Goal: Navigation & Orientation: Understand site structure

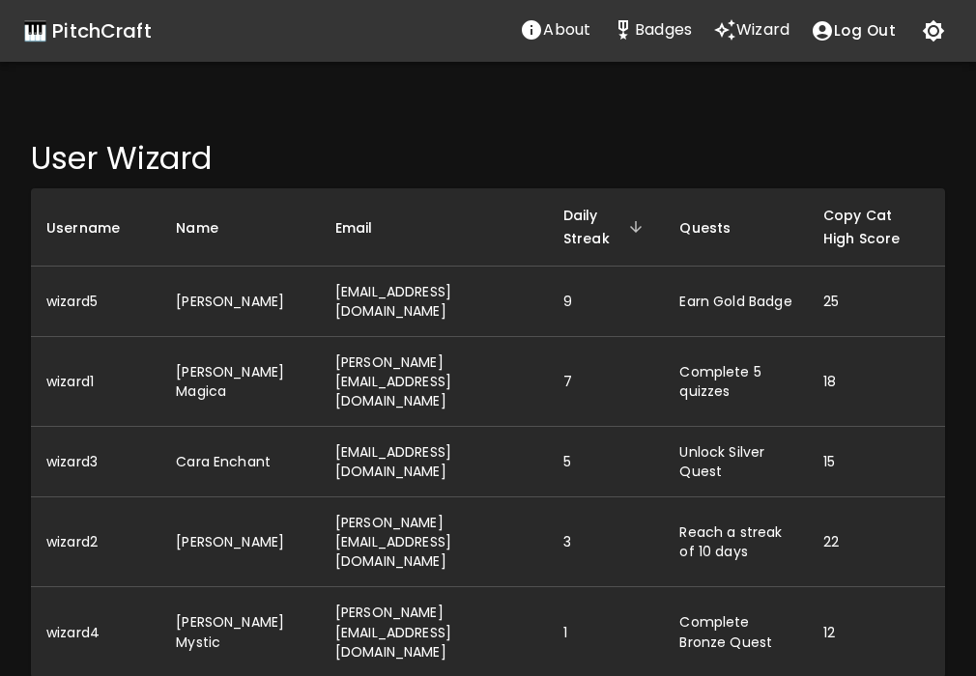
click at [112, 34] on div "🎹 PitchCraft" at bounding box center [87, 30] width 128 height 31
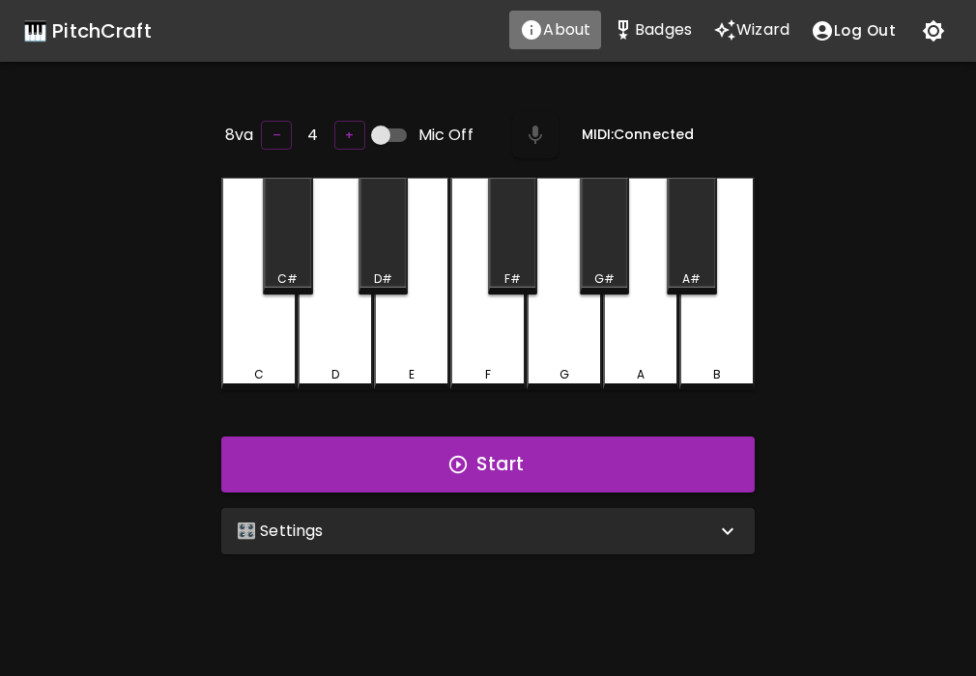
click at [566, 20] on p "About" at bounding box center [566, 29] width 47 height 23
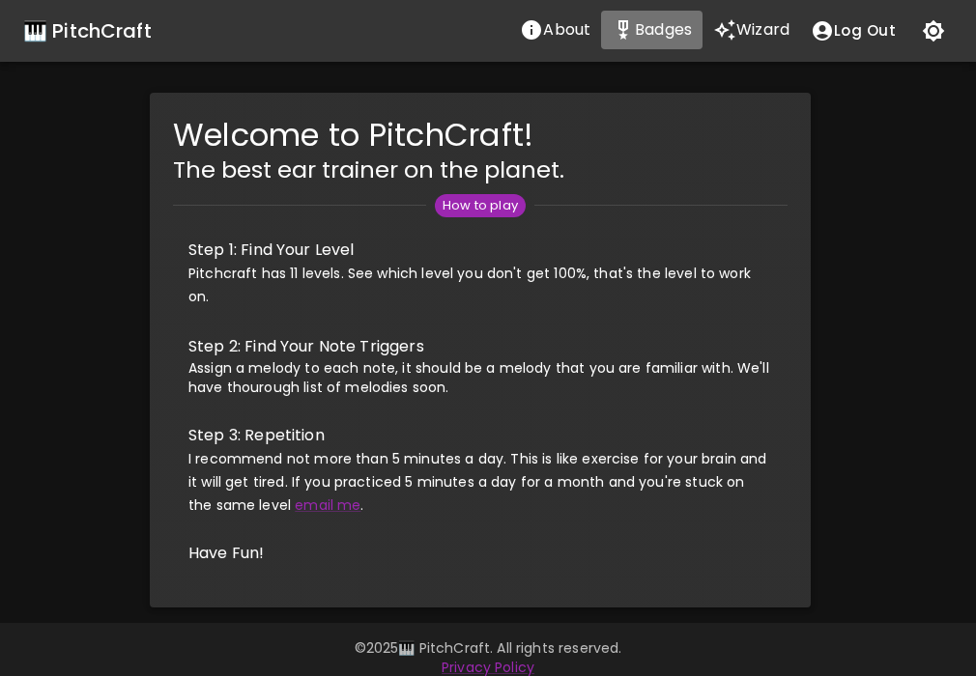
click at [630, 28] on icon "Stats" at bounding box center [623, 29] width 23 height 23
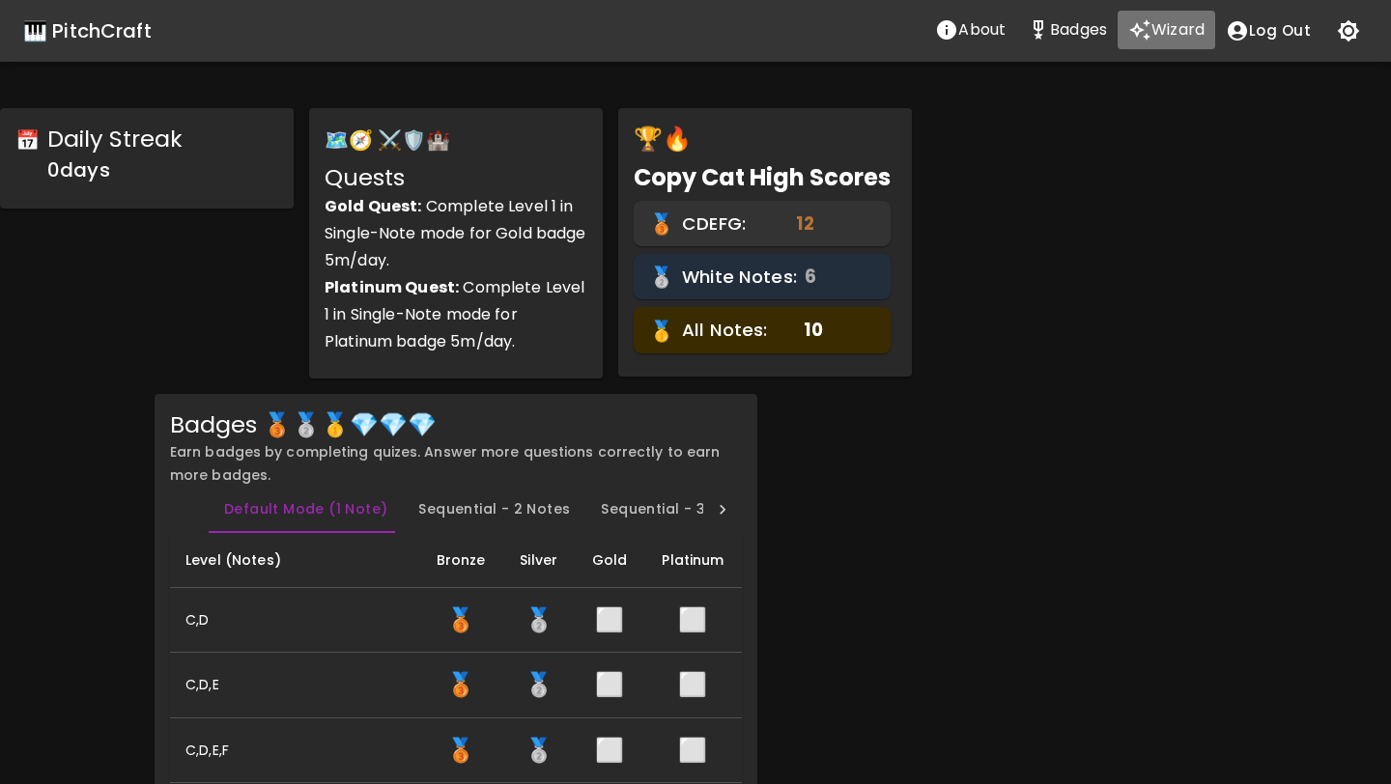
click at [975, 36] on p "Wizard" at bounding box center [1178, 29] width 53 height 23
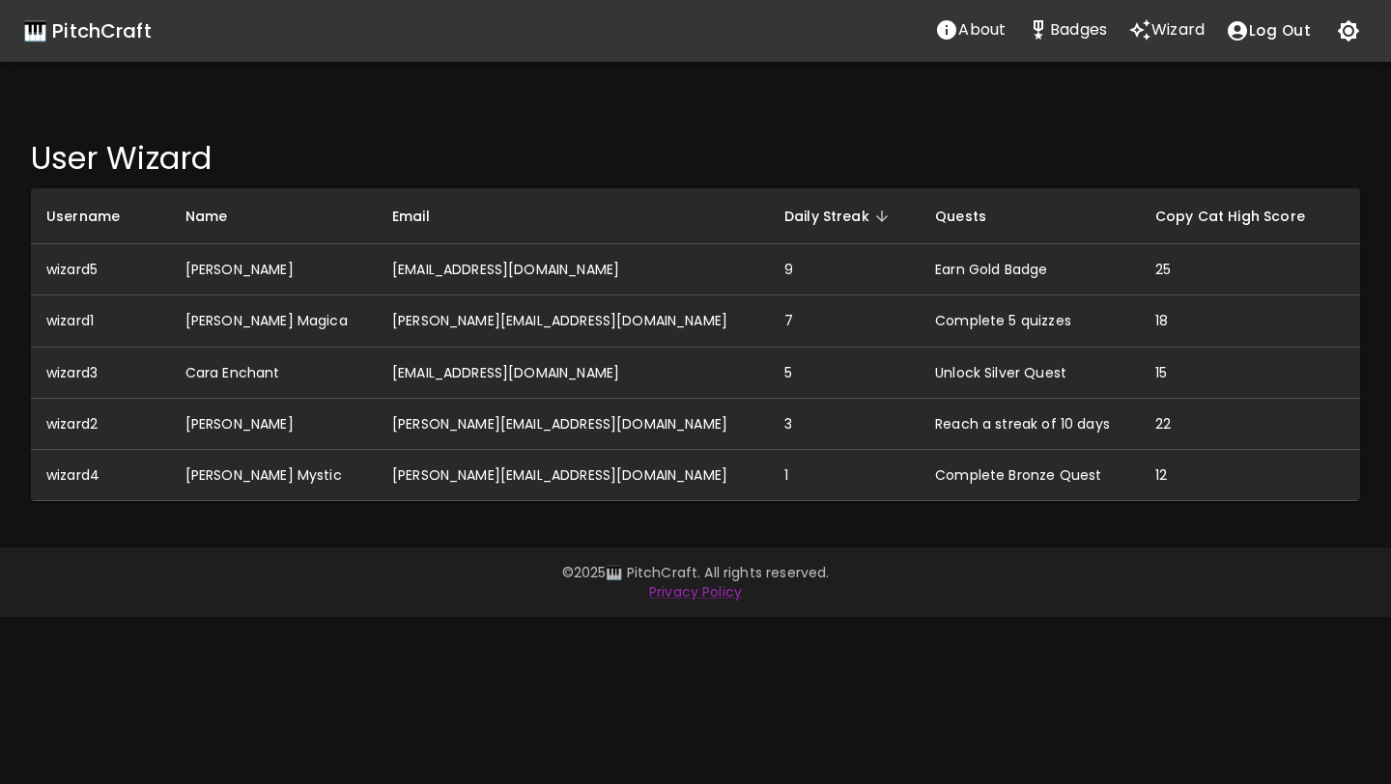
click at [975, 30] on p "About" at bounding box center [981, 29] width 47 height 23
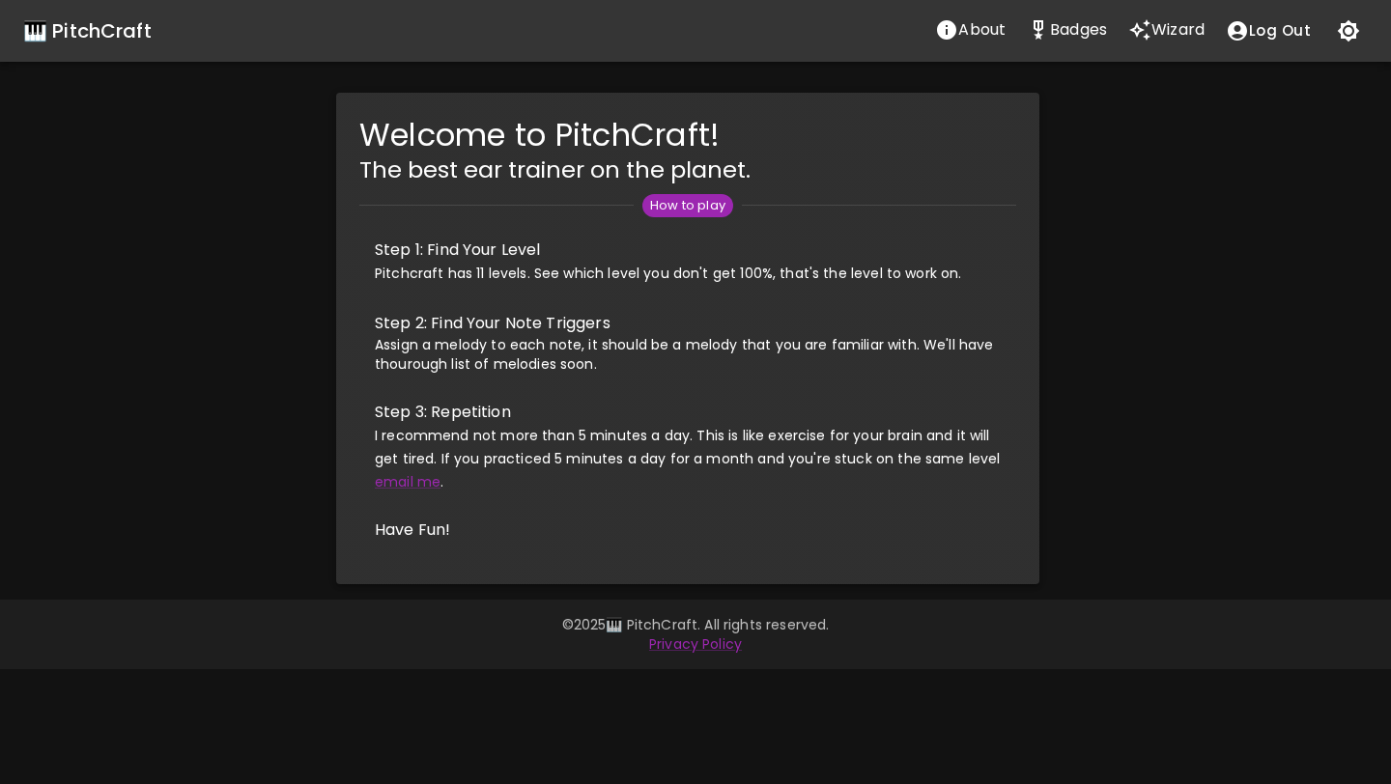
click at [975, 35] on icon "Wizard" at bounding box center [1139, 29] width 23 height 23
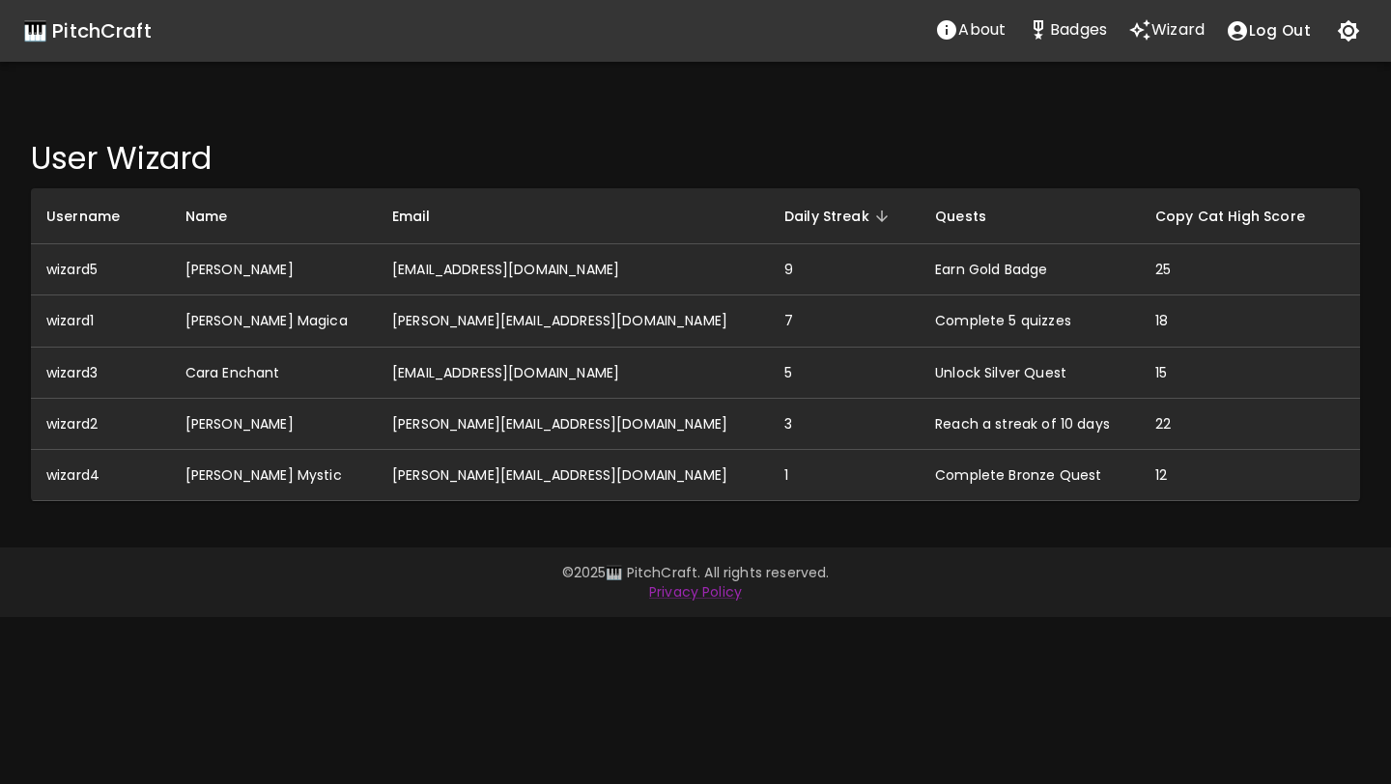
click at [975, 35] on p "Badges" at bounding box center [1078, 29] width 57 height 23
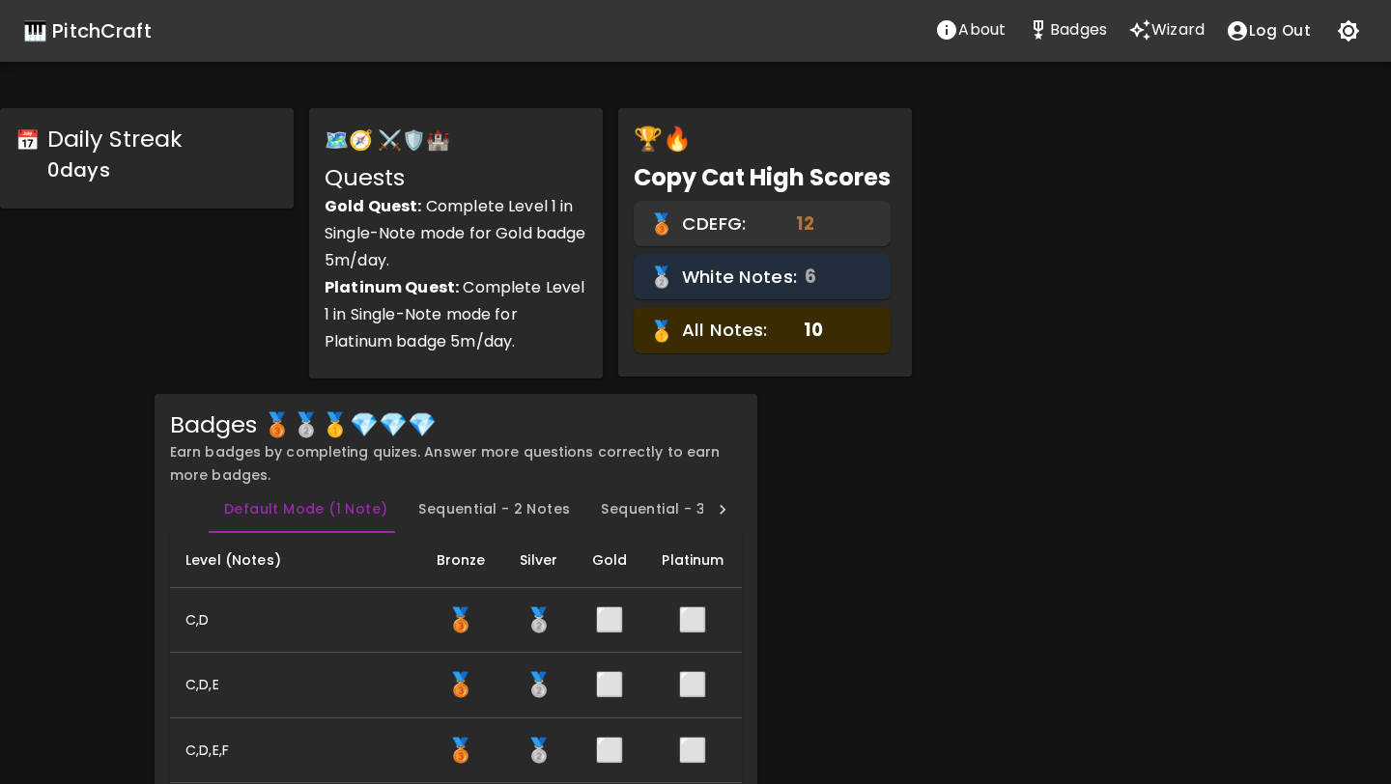
click at [975, 34] on icon "Wizard" at bounding box center [1139, 29] width 23 height 23
